Goal: Find specific page/section: Find specific page/section

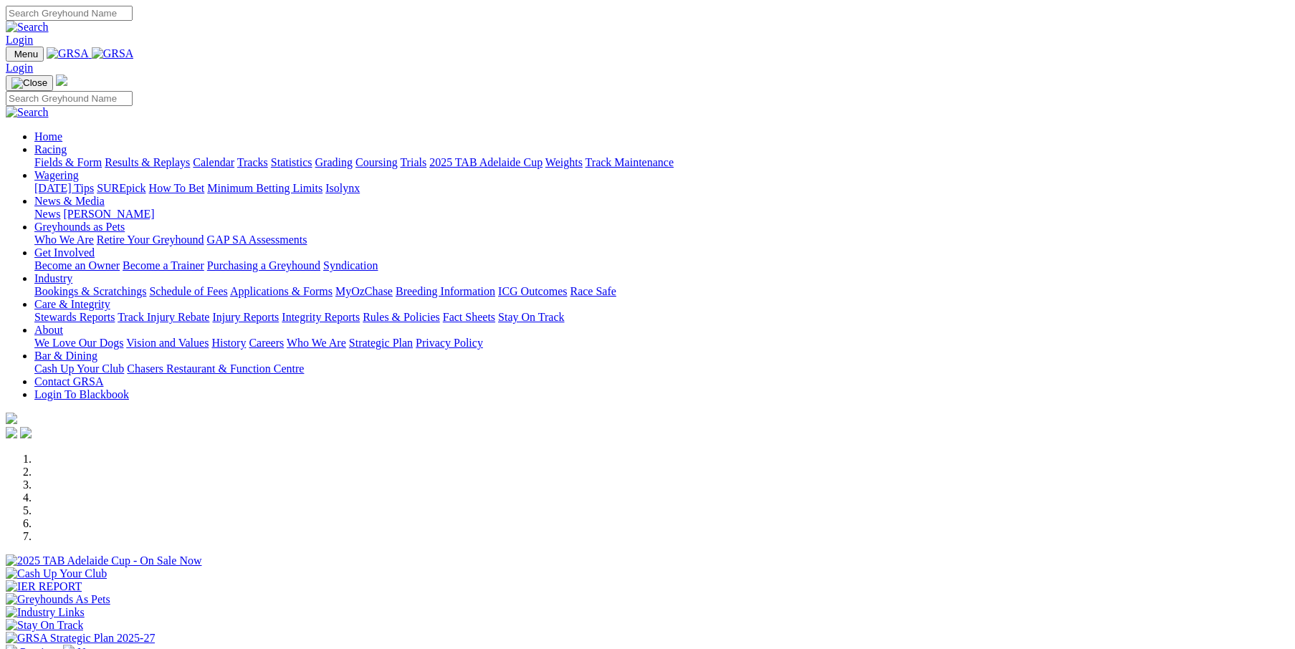
scroll to position [430, 0]
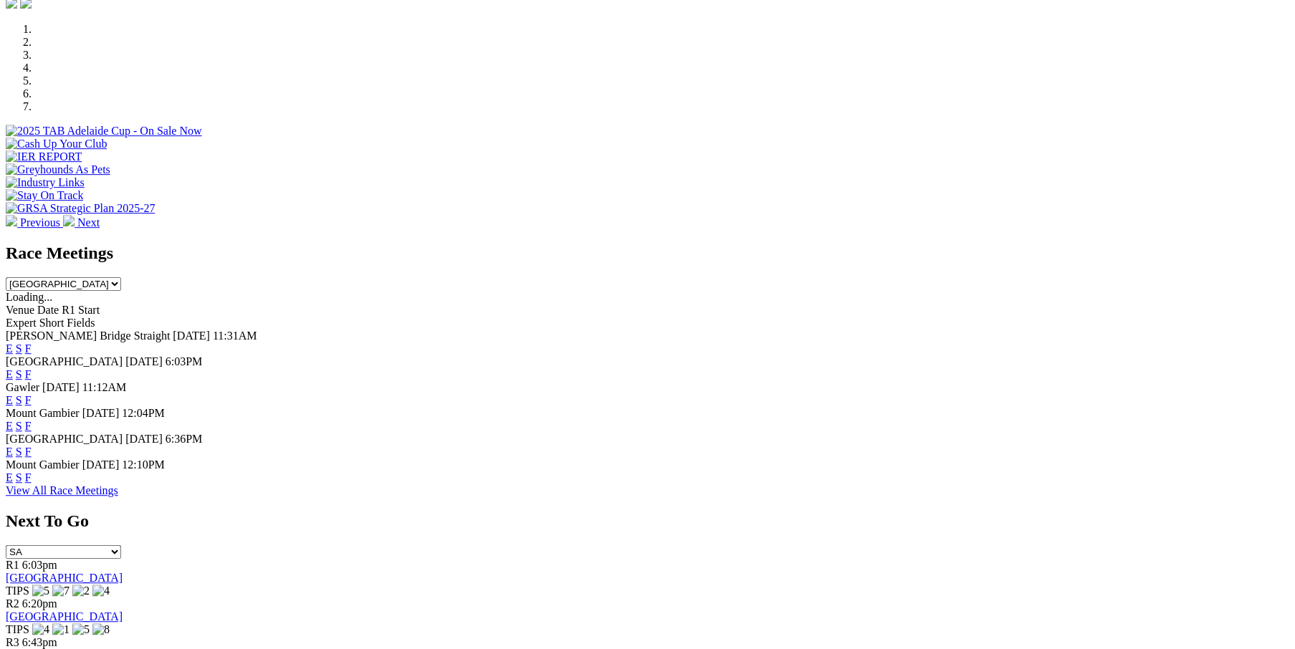
click at [32, 420] on link "F" at bounding box center [28, 426] width 6 height 12
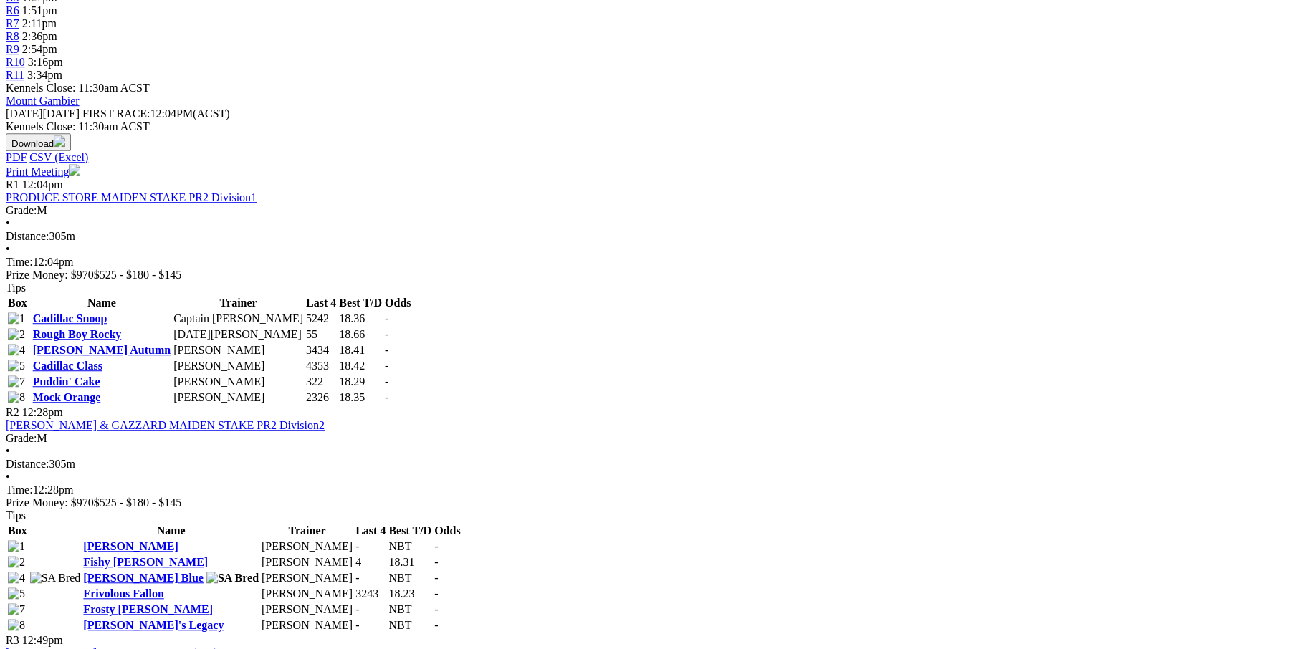
scroll to position [621, 0]
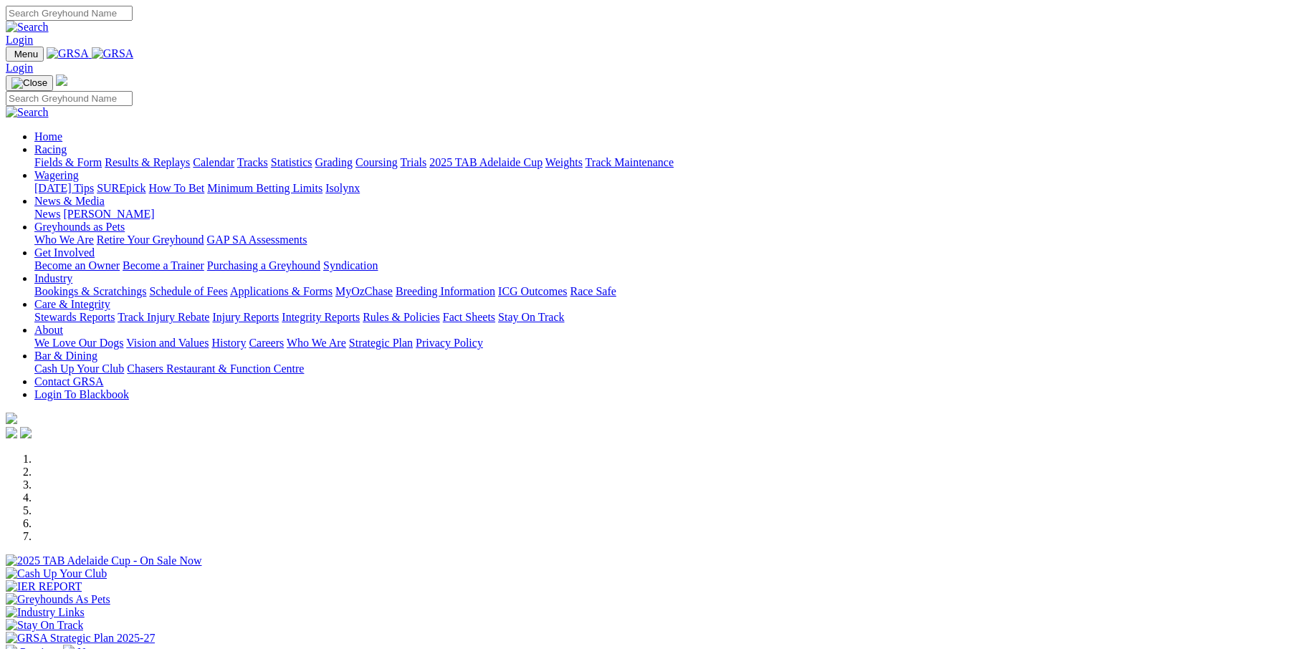
scroll to position [430, 0]
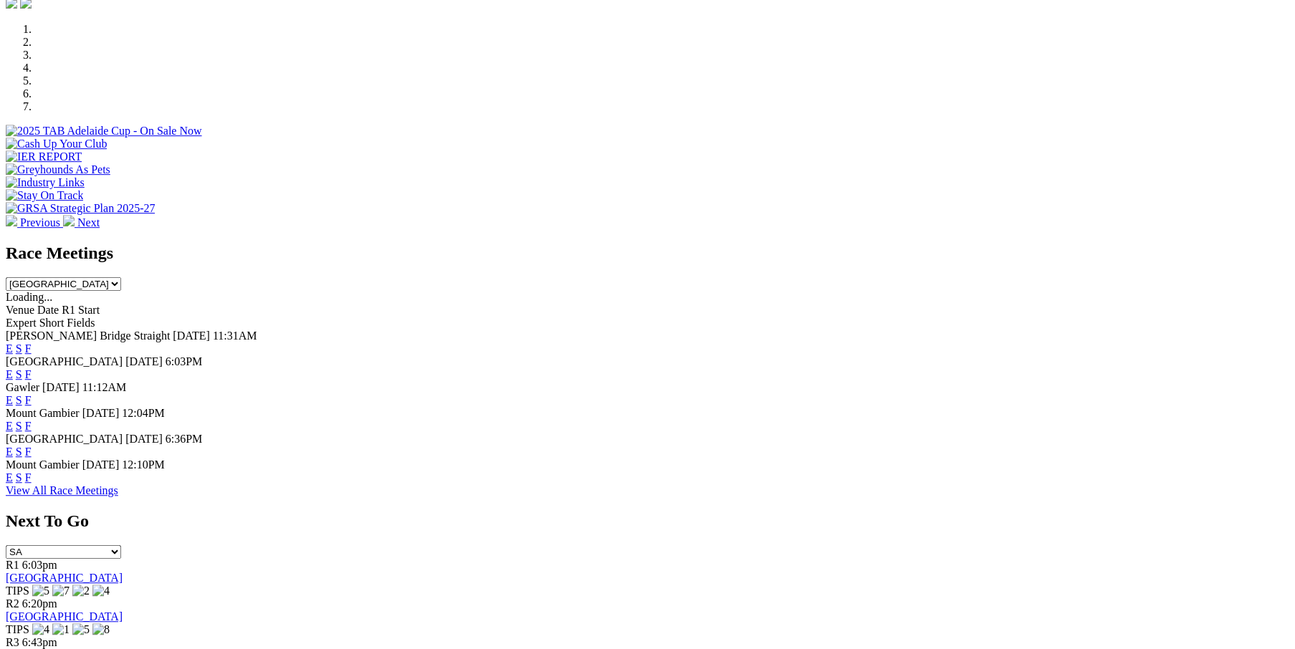
click at [32, 483] on link "F" at bounding box center [28, 477] width 6 height 12
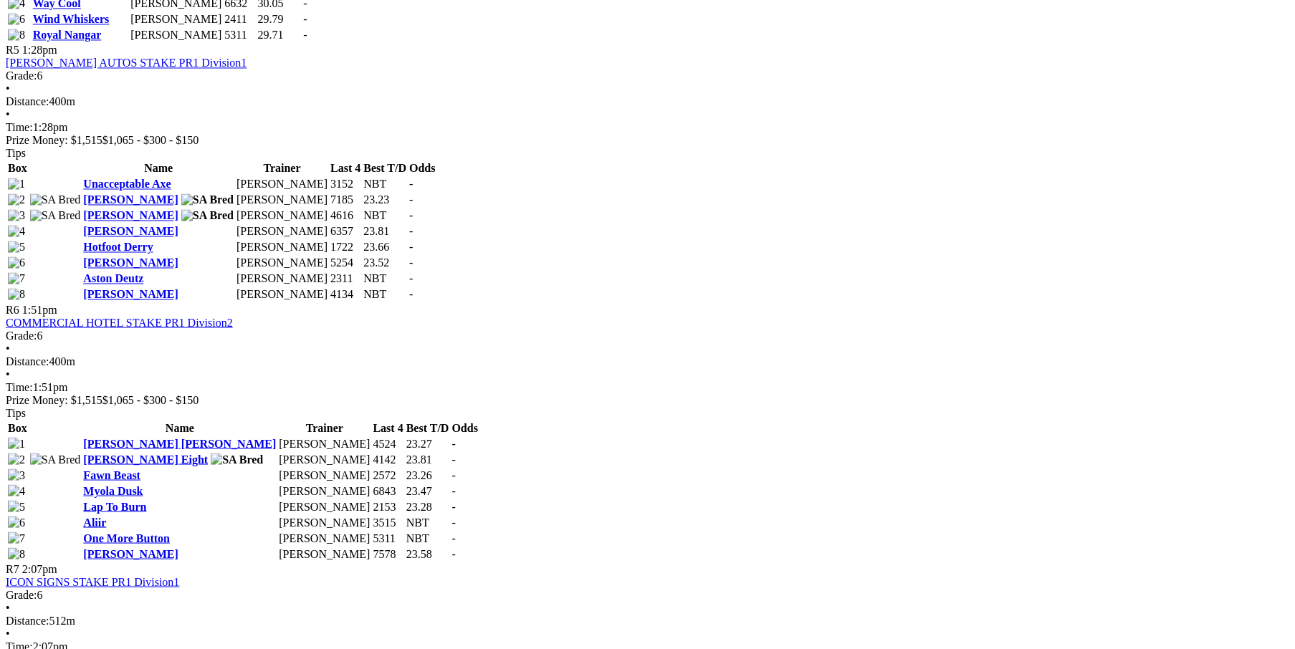
scroll to position [1576, 0]
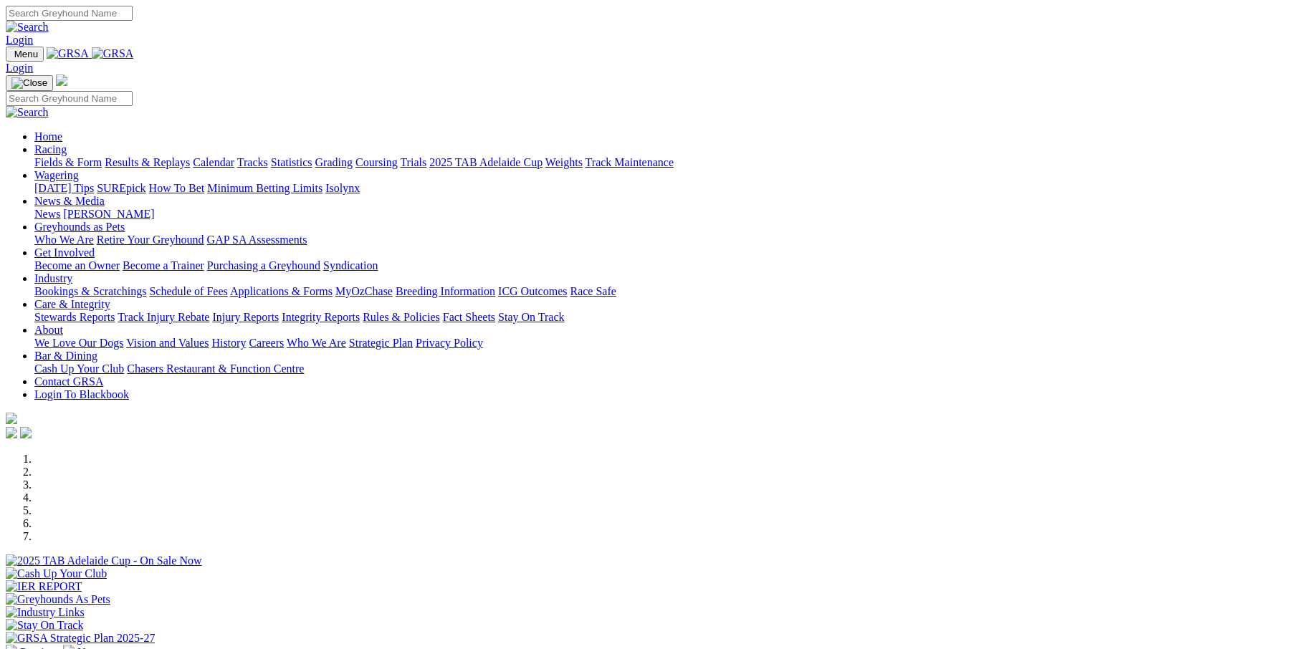
scroll to position [430, 0]
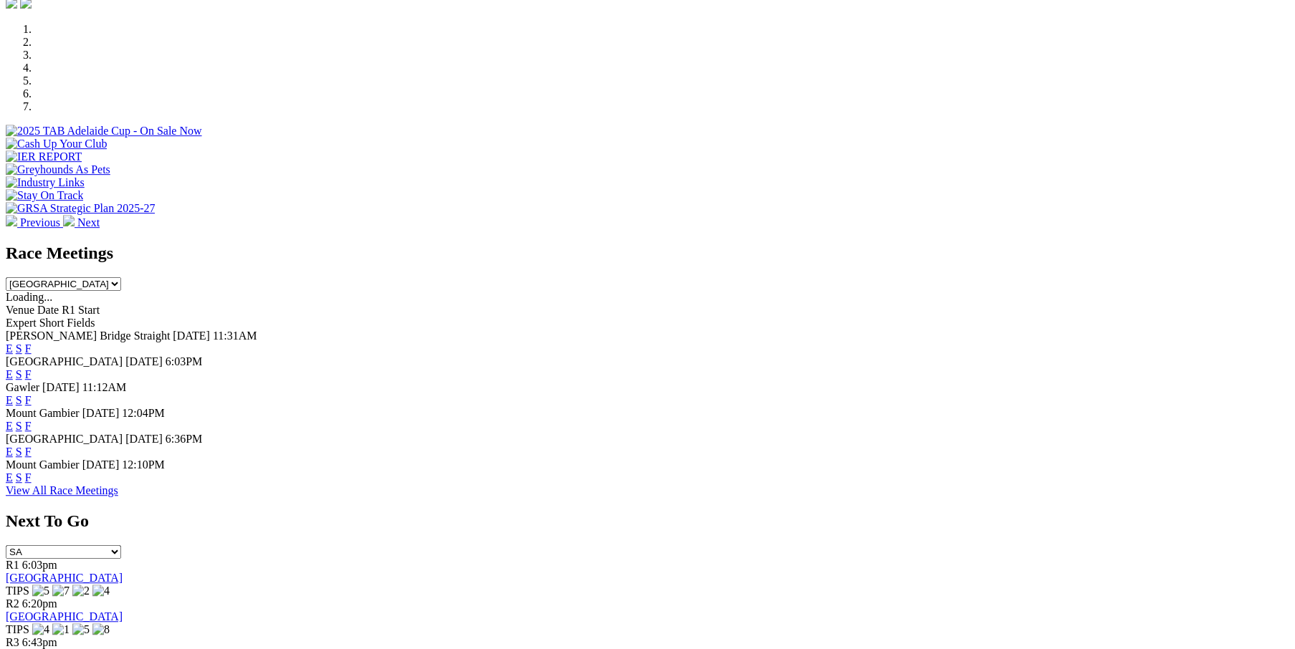
click at [32, 420] on link "F" at bounding box center [28, 426] width 6 height 12
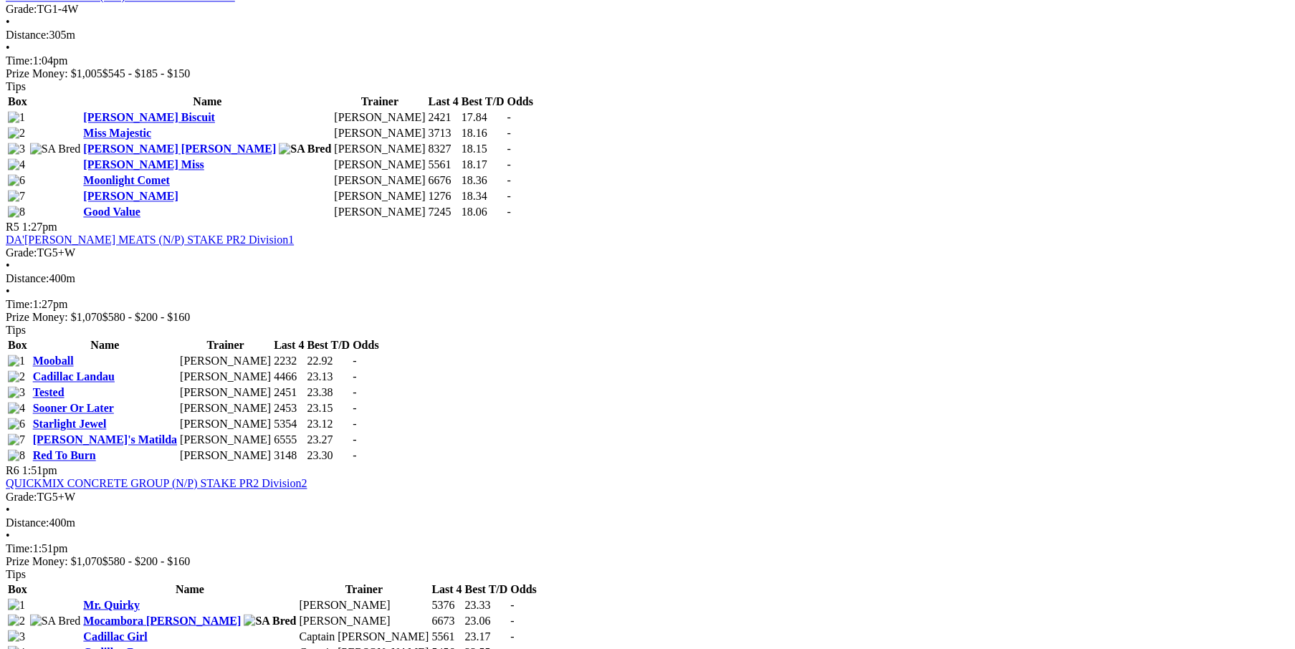
scroll to position [1672, 0]
